Goal: Task Accomplishment & Management: Use online tool/utility

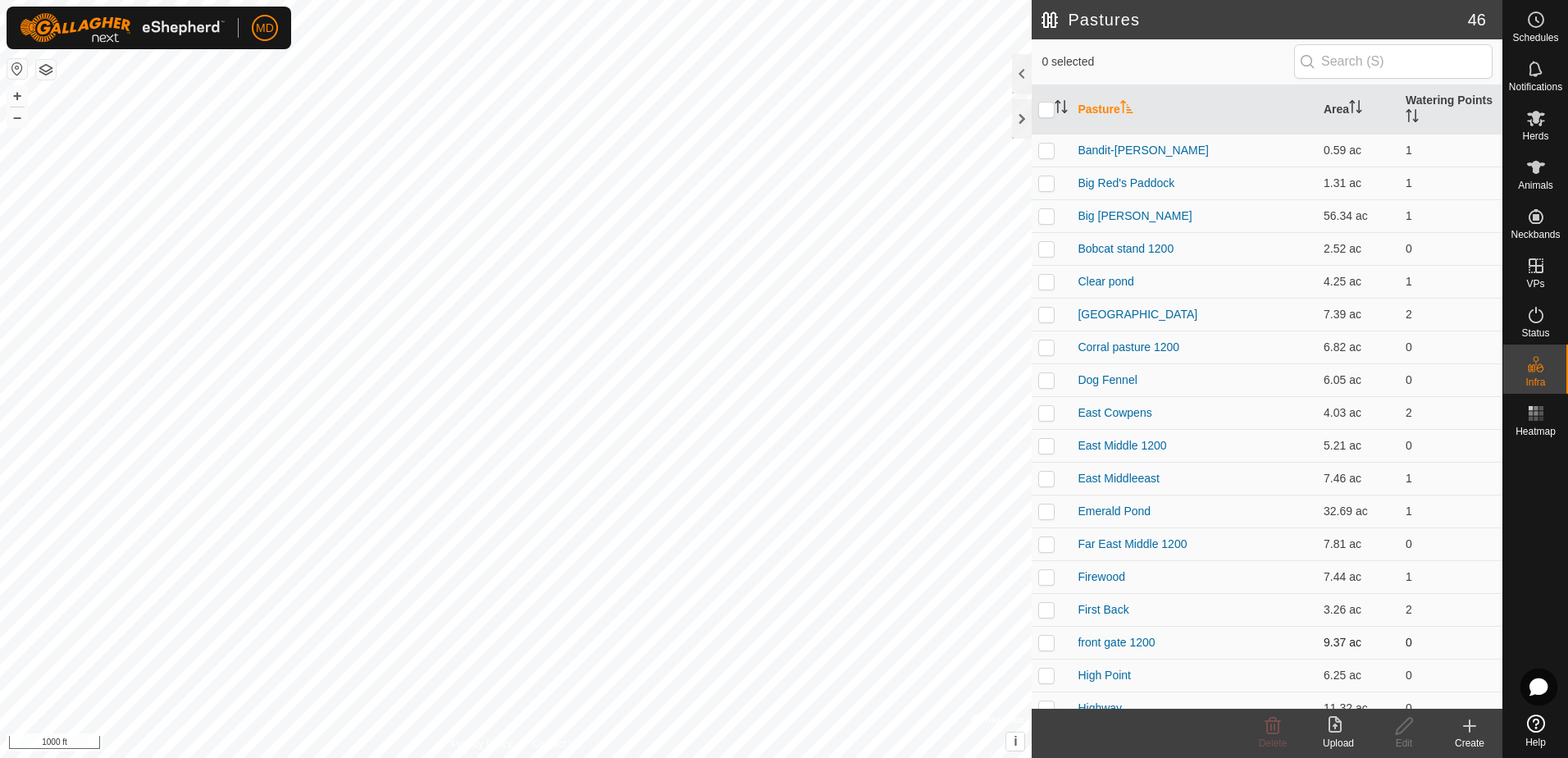
click at [1036, 630] on div "Pastures 46 0 selected Pasture Area Watering Points Bandit-Lenas Paddock 0.59 a…" at bounding box center [751, 379] width 1503 height 758
click at [14, 89] on button "+" at bounding box center [17, 96] width 19 height 19
click at [15, 96] on button "+" at bounding box center [17, 96] width 19 height 19
click at [1470, 731] on icon at bounding box center [1470, 726] width 0 height 12
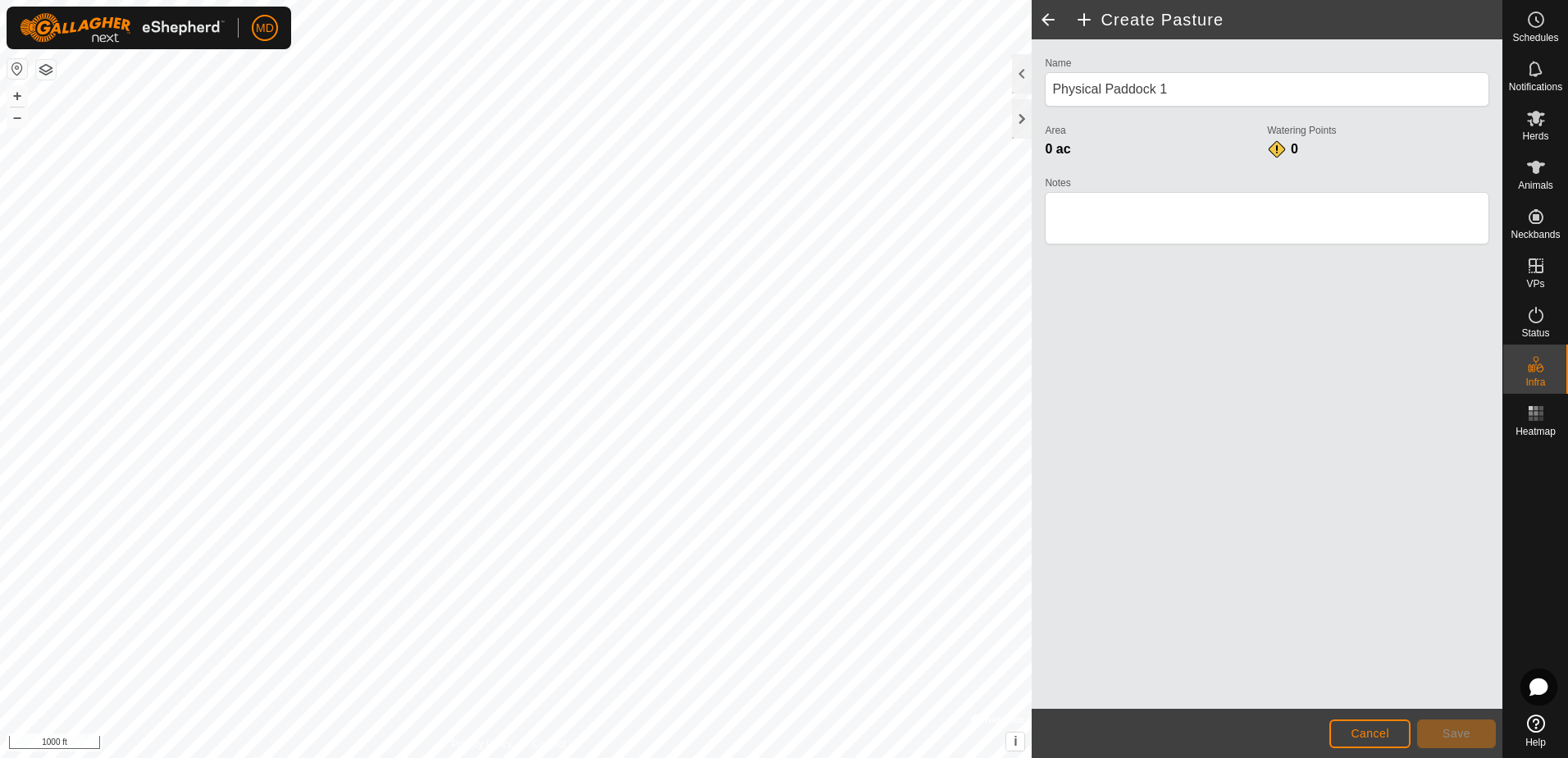
click at [1408, 599] on div "Privacy Policy Contact Us + – ⇧ i © Mapbox , © OpenStreetMap , Improve this map…" at bounding box center [751, 379] width 1503 height 758
click at [0, 418] on html "MD Schedules Notifications Herds Animals Neckbands VPs Status Infra Heatmap Hel…" at bounding box center [784, 379] width 1568 height 758
click at [15, 94] on button "+" at bounding box center [17, 96] width 19 height 19
click at [1462, 728] on span "Save" at bounding box center [1457, 734] width 28 height 14
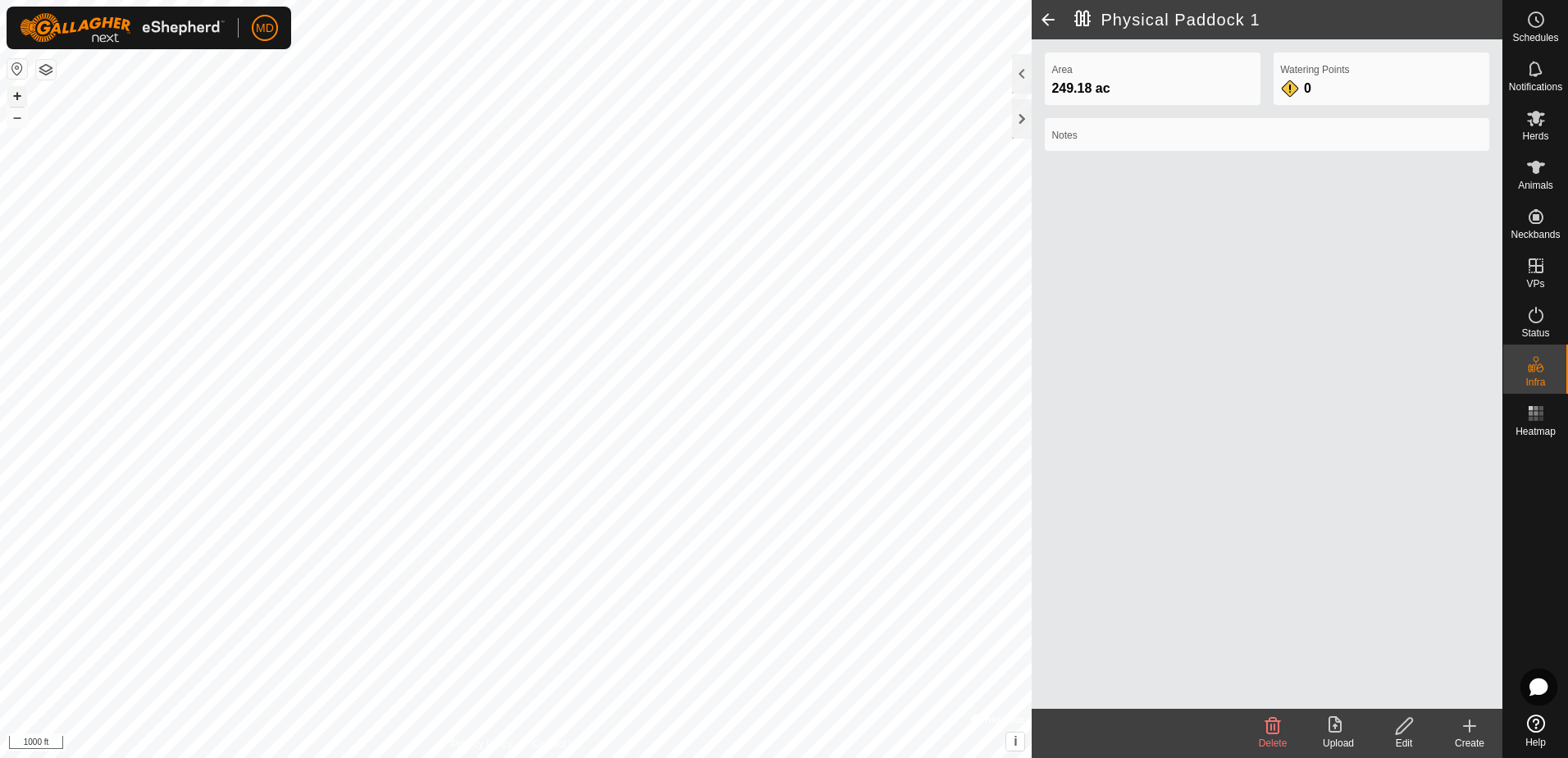
click at [15, 92] on button "+" at bounding box center [17, 96] width 19 height 19
click at [1401, 729] on icon at bounding box center [1404, 726] width 20 height 19
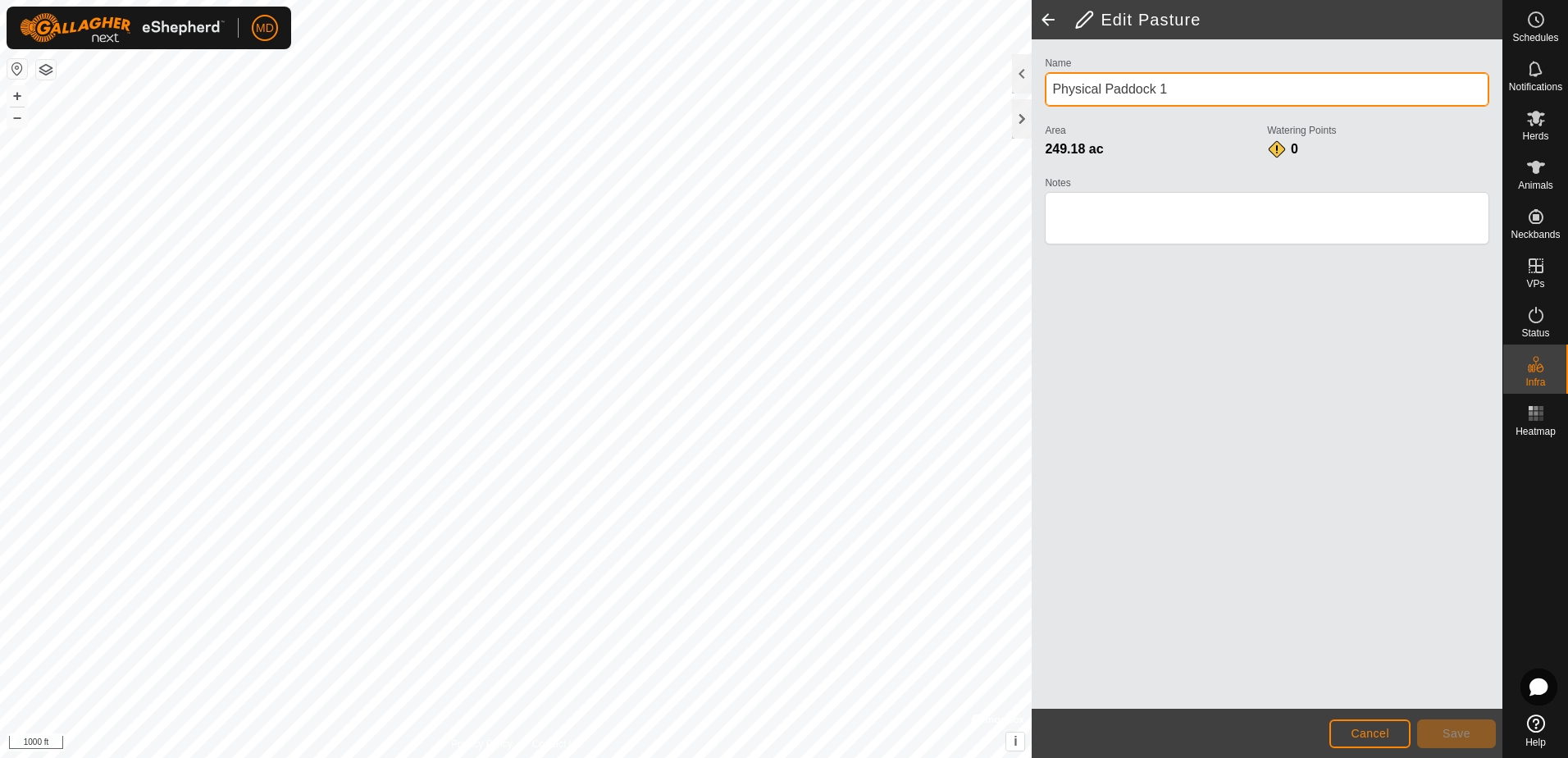
click at [1167, 90] on input "Physical Paddock 1" at bounding box center [1267, 90] width 444 height 35
type input "P"
type input "[PERSON_NAME] property"
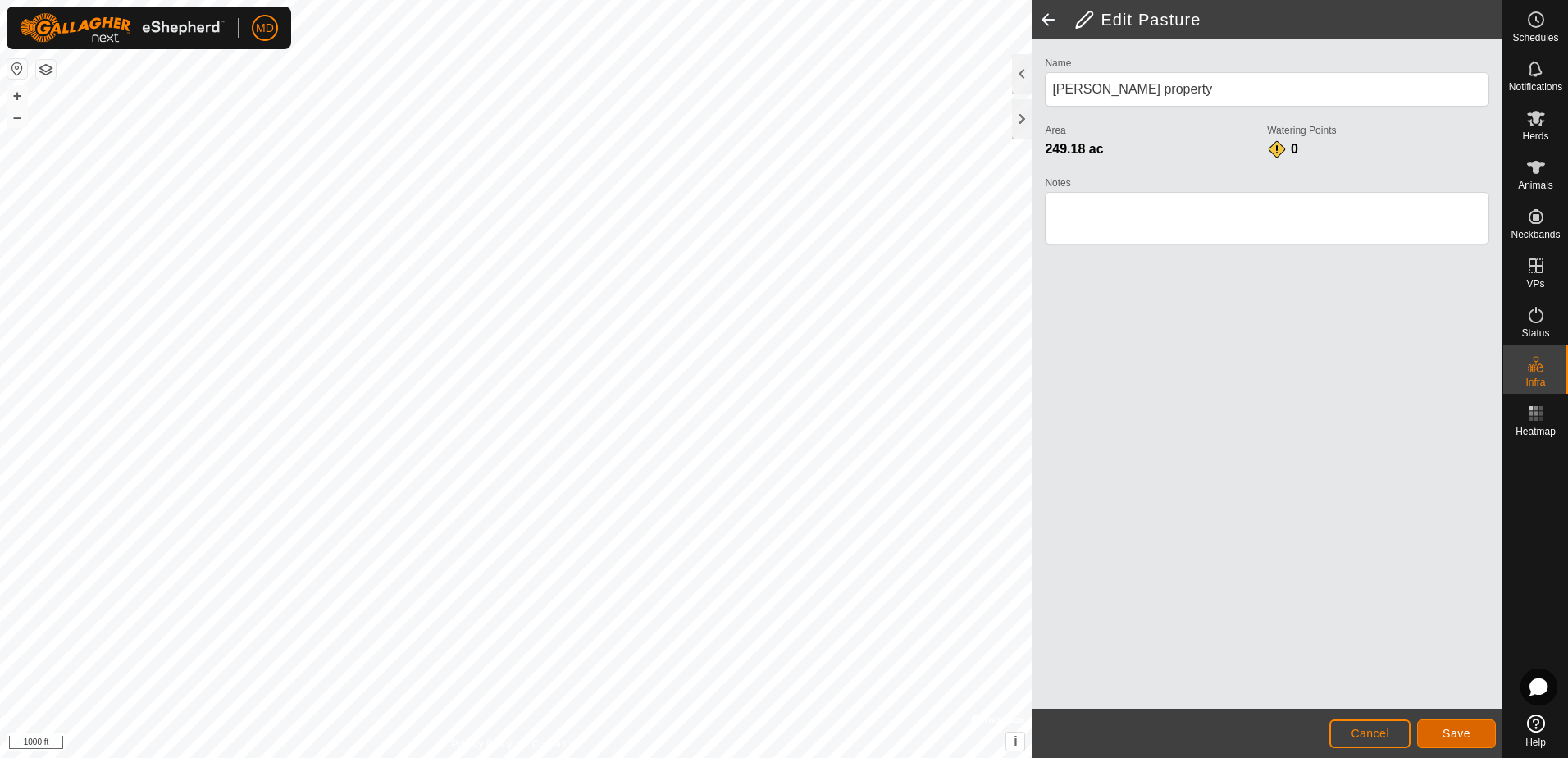
click at [1453, 733] on span "Save" at bounding box center [1457, 734] width 28 height 14
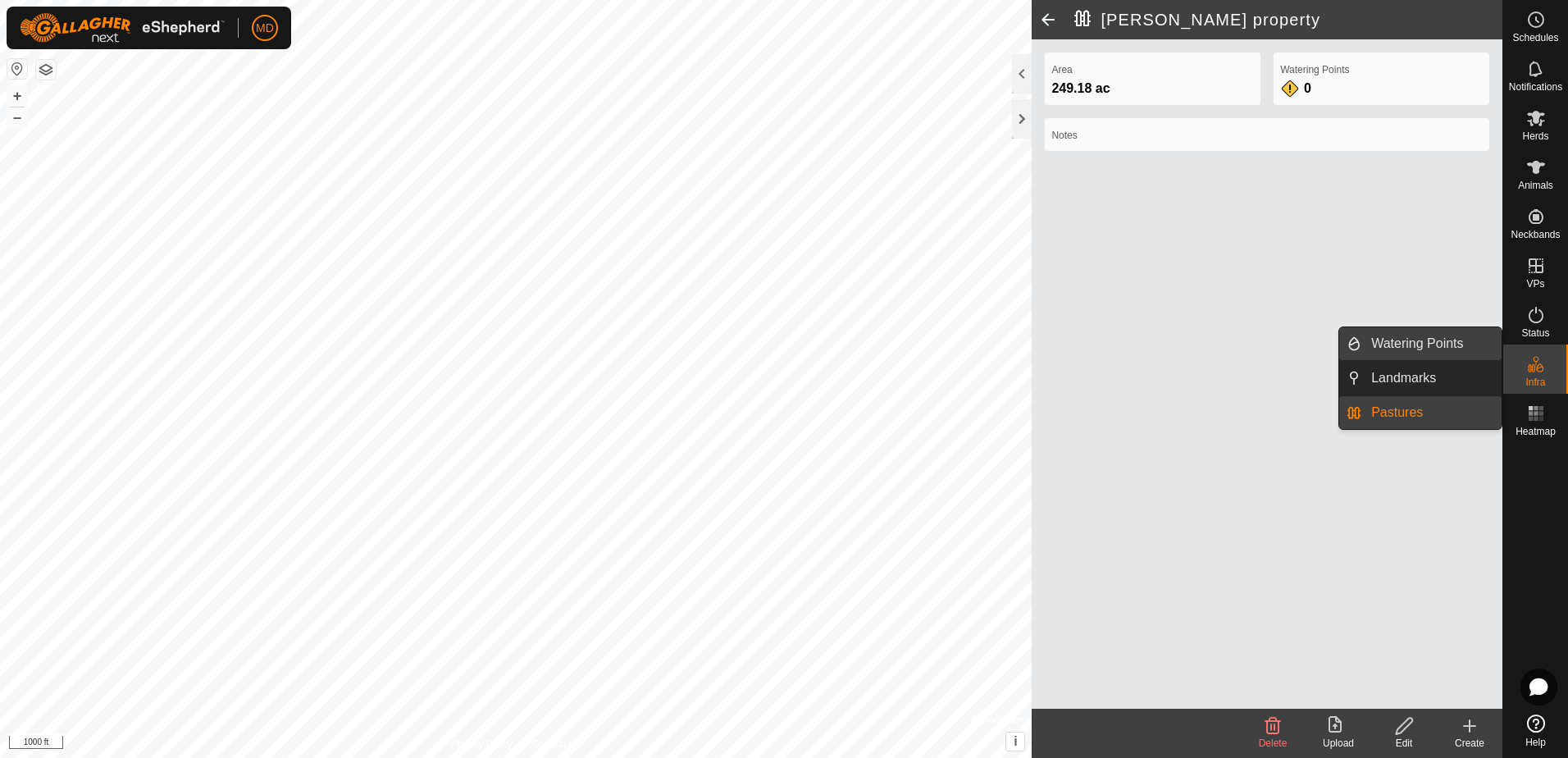
click at [1428, 338] on link "Watering Points" at bounding box center [1432, 344] width 140 height 33
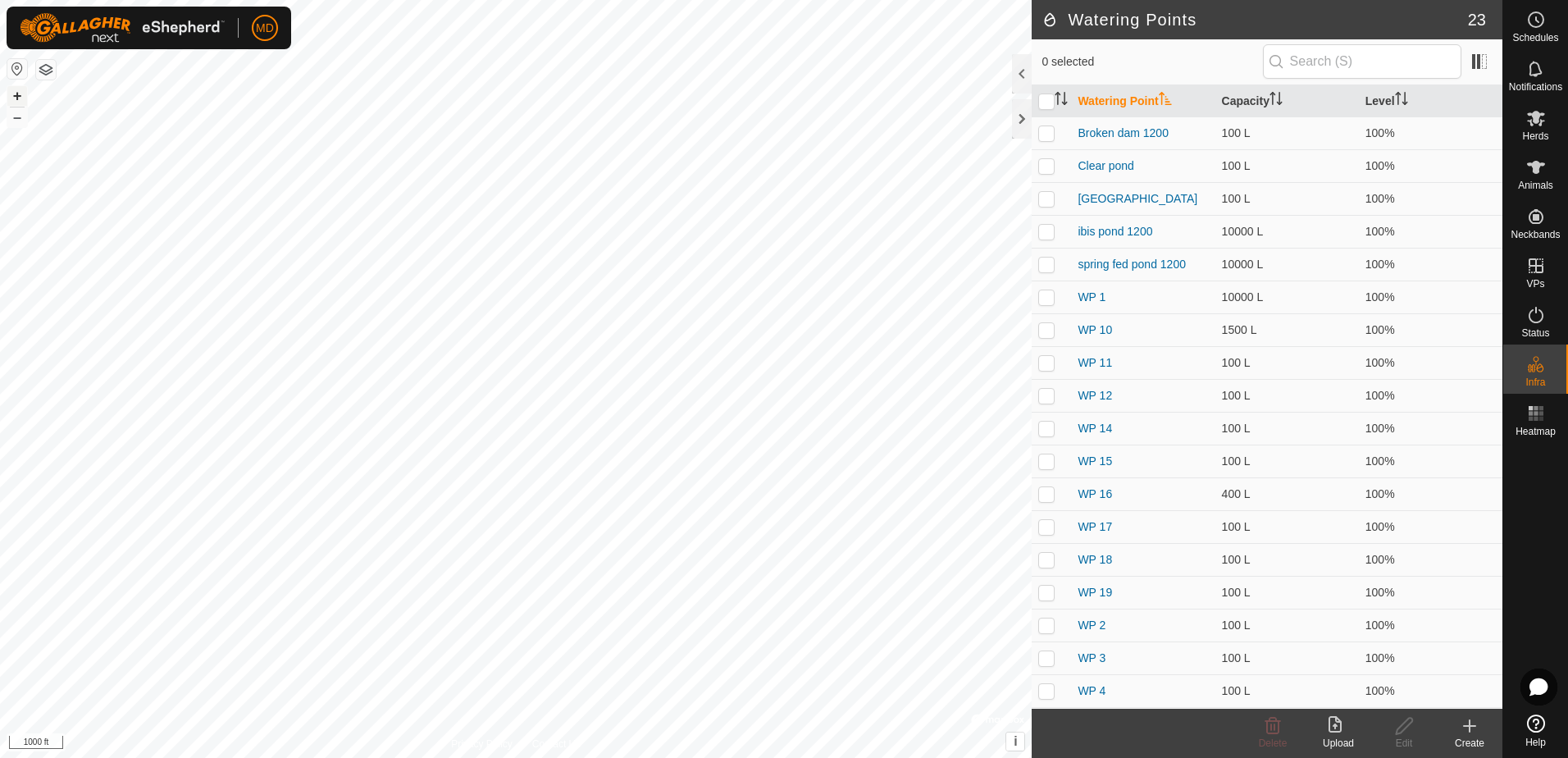
click at [18, 94] on button "+" at bounding box center [17, 96] width 19 height 19
click at [1464, 726] on icon at bounding box center [1470, 726] width 12 height 0
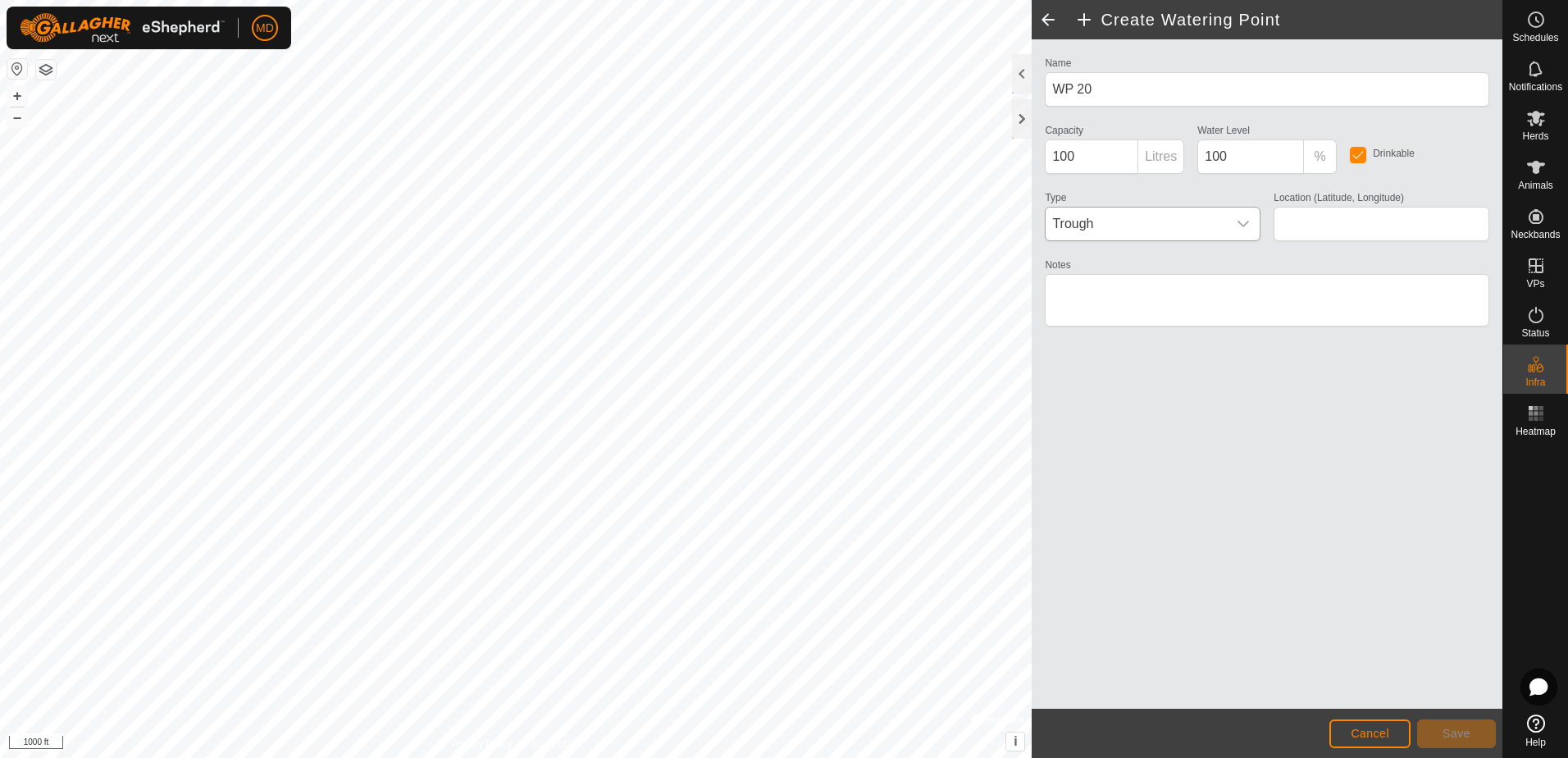
click at [1239, 222] on icon "dropdown trigger" at bounding box center [1244, 224] width 12 height 7
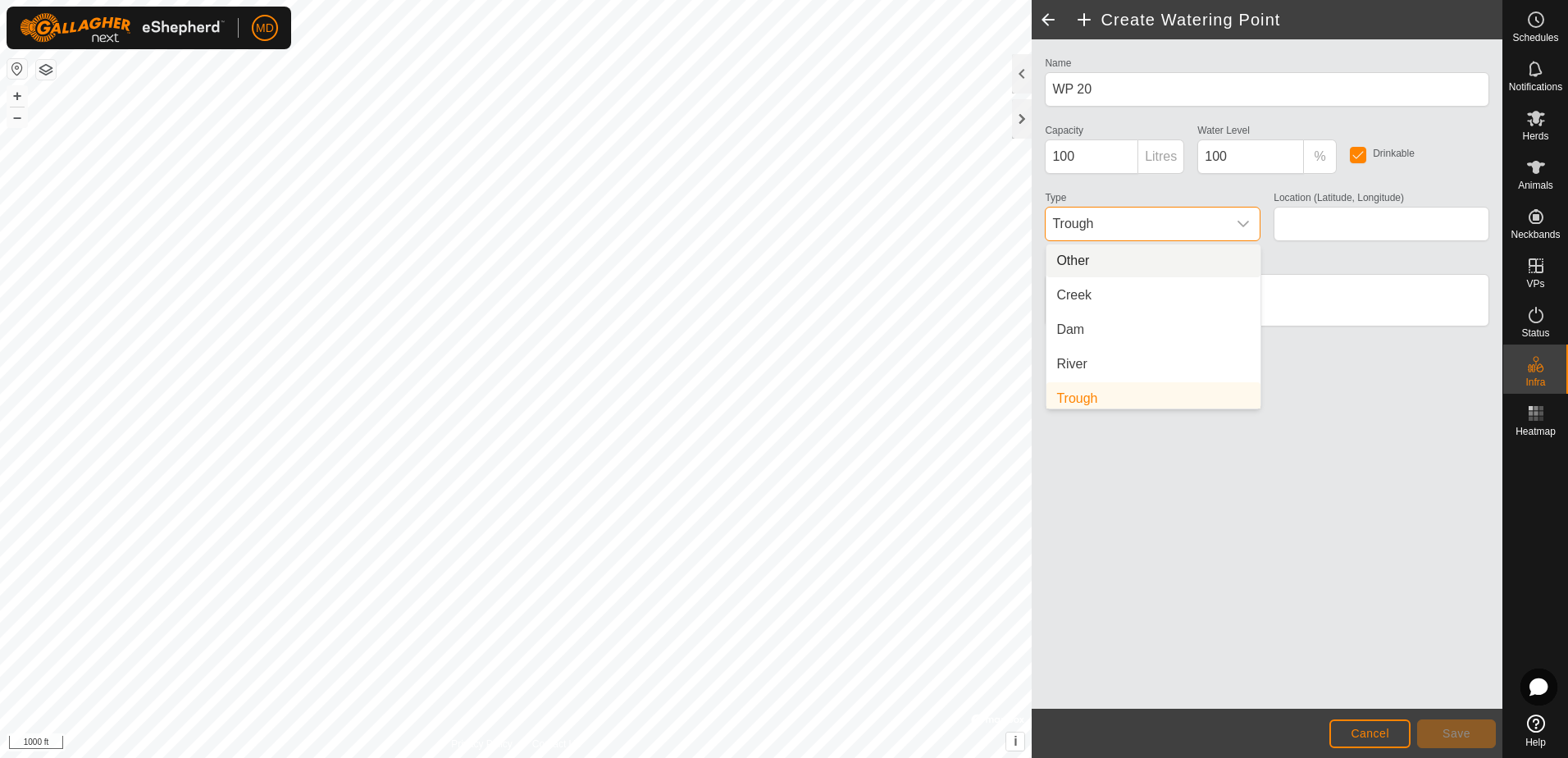
scroll to position [7, 0]
click at [1082, 289] on li "Creek" at bounding box center [1153, 288] width 214 height 33
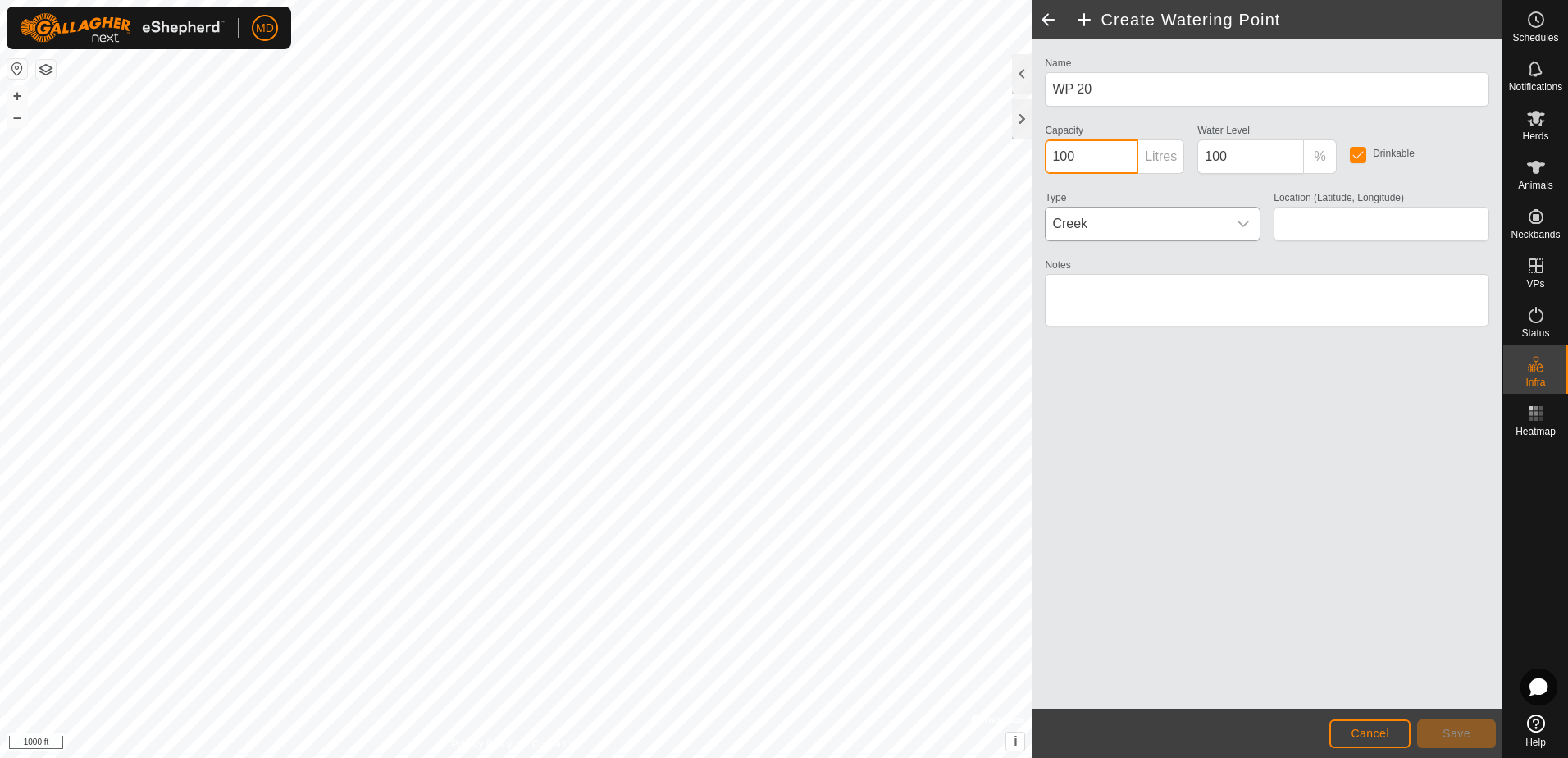
click at [1074, 158] on input "100" at bounding box center [1092, 157] width 94 height 35
type input "10000"
click at [1063, 295] on textarea "Notes" at bounding box center [1267, 300] width 444 height 52
type textarea "squirrel creek"
type input "31.646996, -95.488284"
